Goal: Task Accomplishment & Management: Use online tool/utility

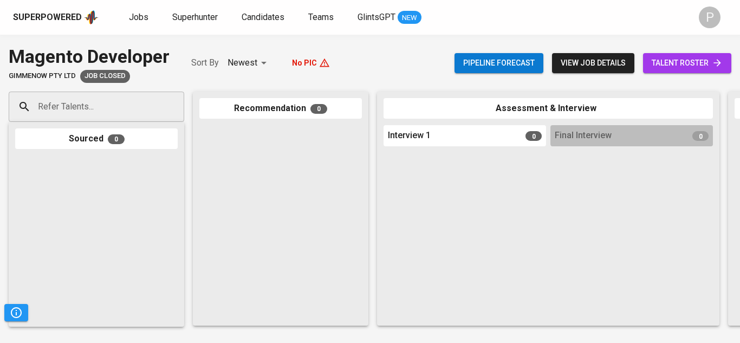
click at [431, 137] on div "Interview 1 0" at bounding box center [465, 135] width 163 height 21
click at [418, 136] on span "Interview 1" at bounding box center [409, 136] width 43 height 12
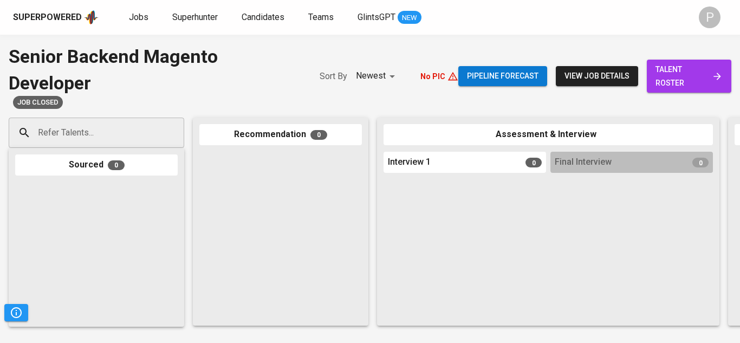
click at [586, 83] on button "view job details" at bounding box center [597, 76] width 82 height 20
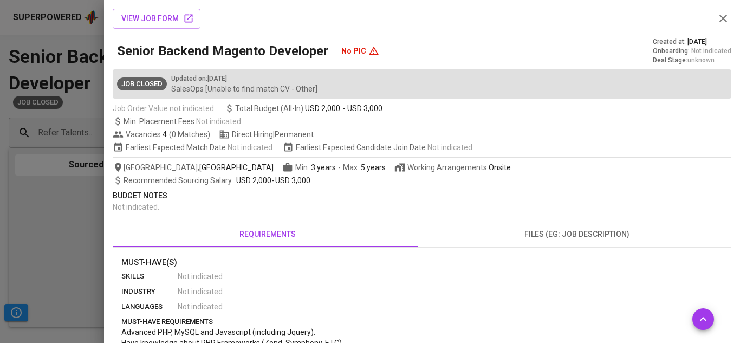
scroll to position [325, 0]
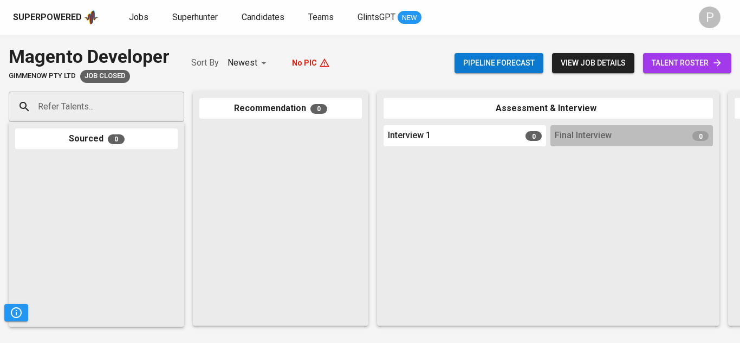
click at [607, 61] on span "view job details" at bounding box center [593, 63] width 65 height 14
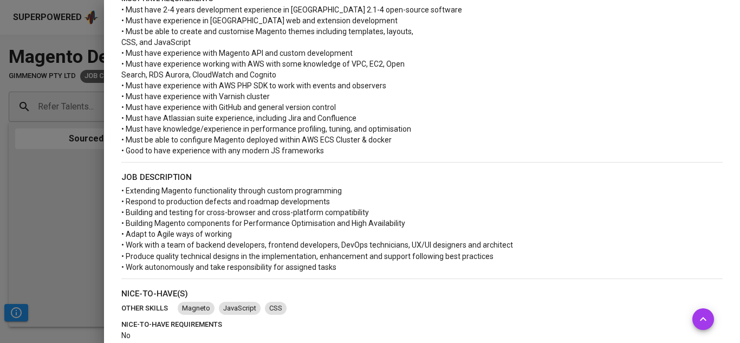
scroll to position [459, 0]
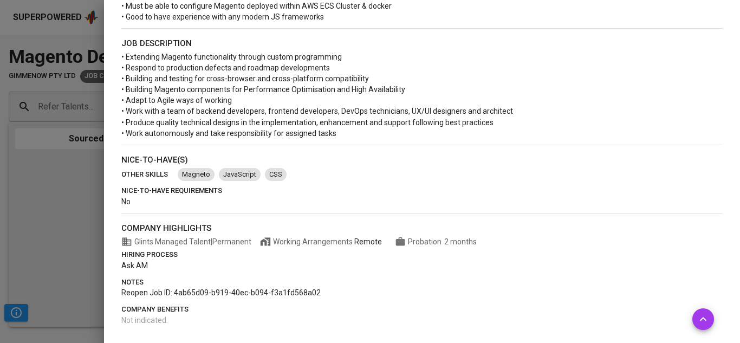
click at [27, 235] on div at bounding box center [370, 171] width 740 height 343
